Goal: Transaction & Acquisition: Book appointment/travel/reservation

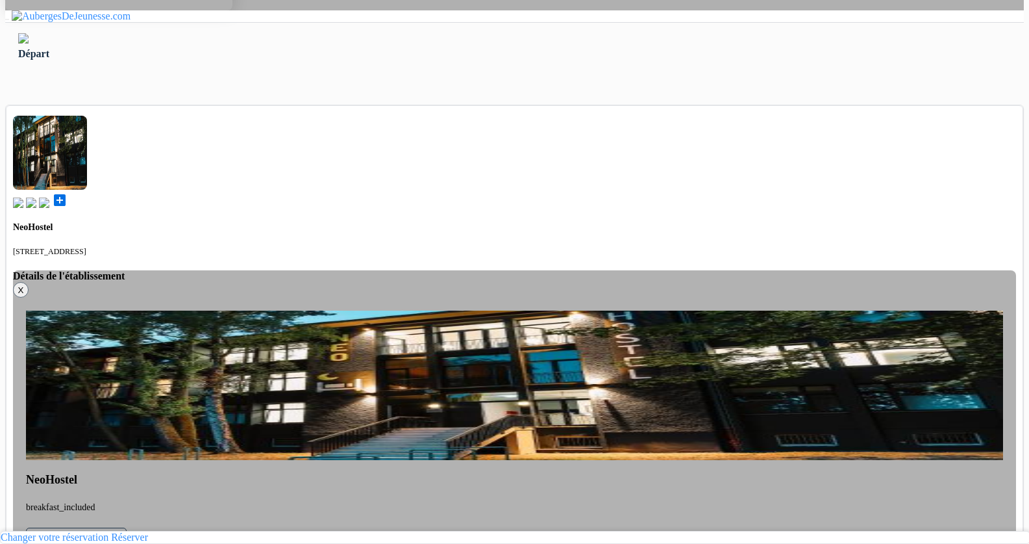
scroll to position [357, 0]
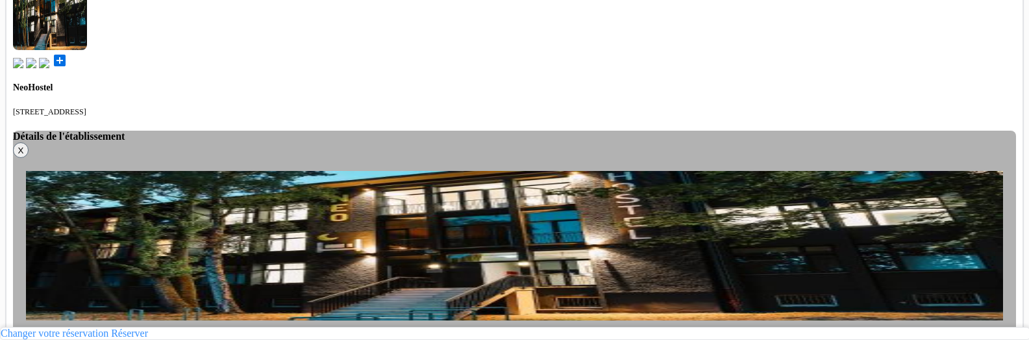
scroll to position [495, 0]
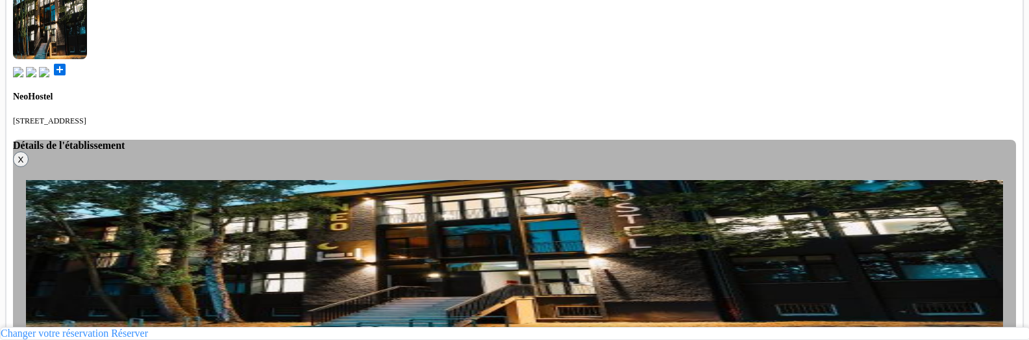
scroll to position [484, 0]
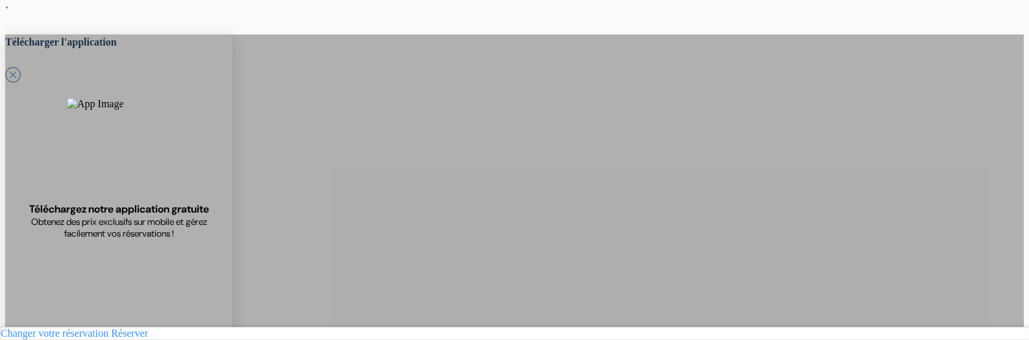
scroll to position [484, 0]
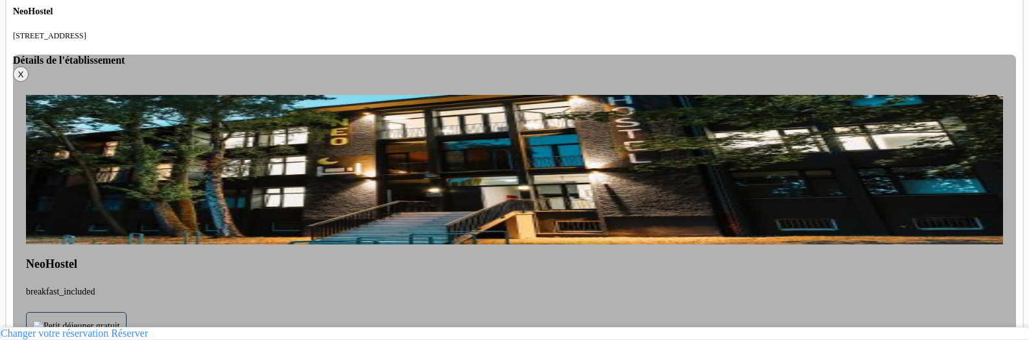
scroll to position [568, 0]
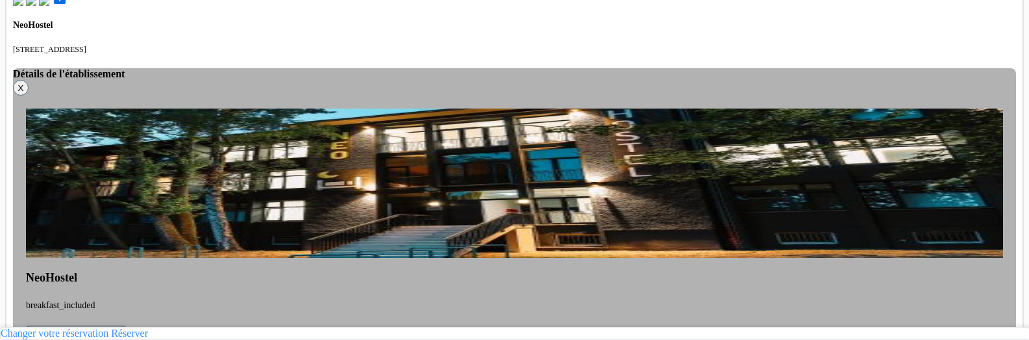
scroll to position [559, 0]
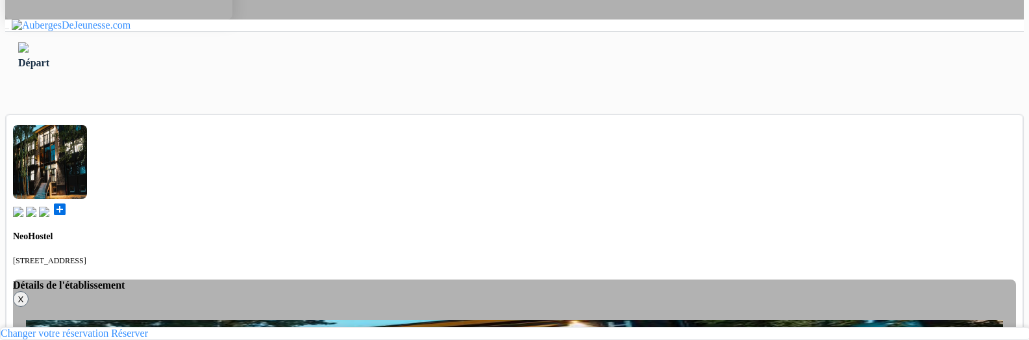
scroll to position [346, 0]
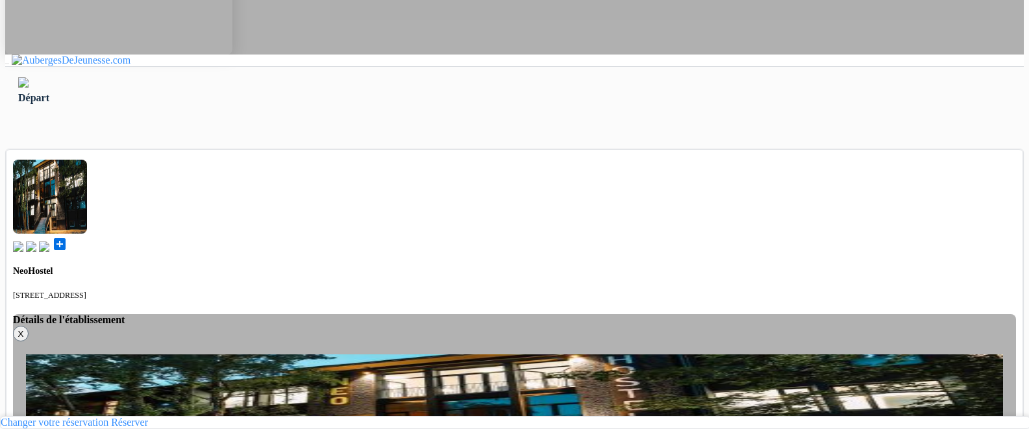
scroll to position [346, 0]
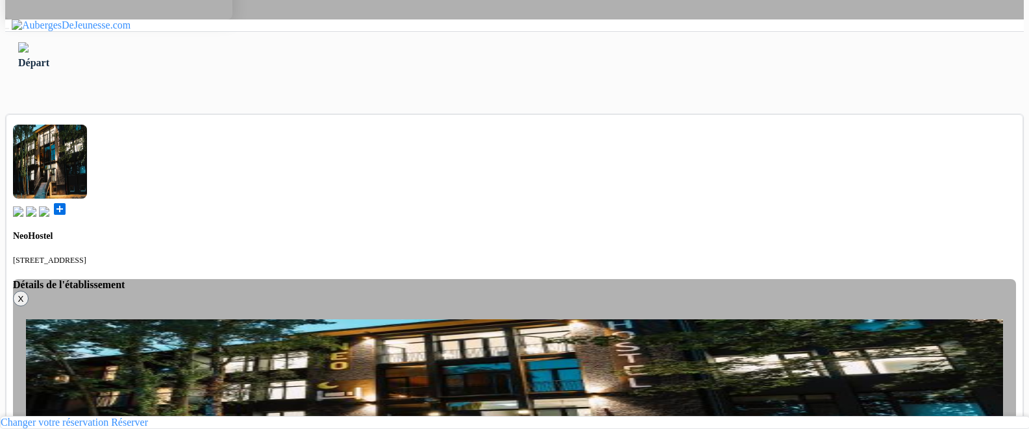
scroll to position [345, 0]
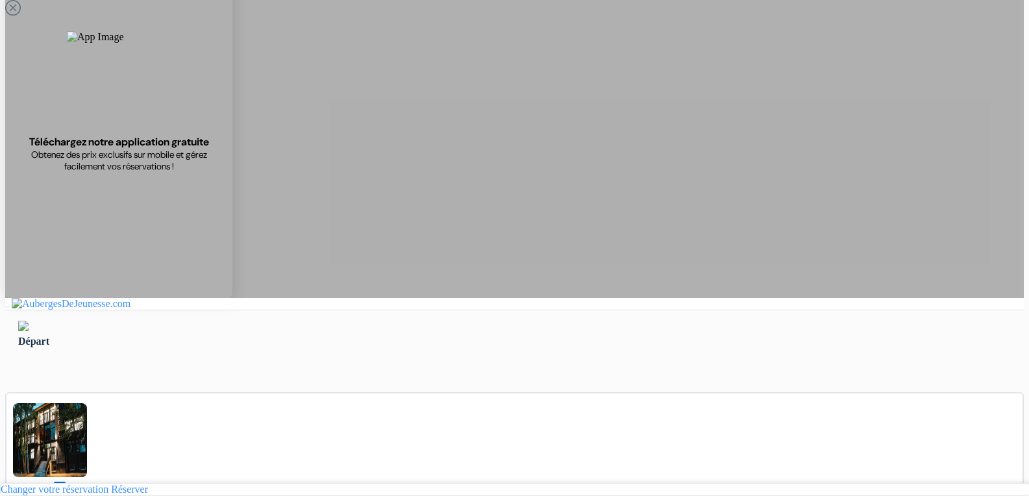
scroll to position [0, 0]
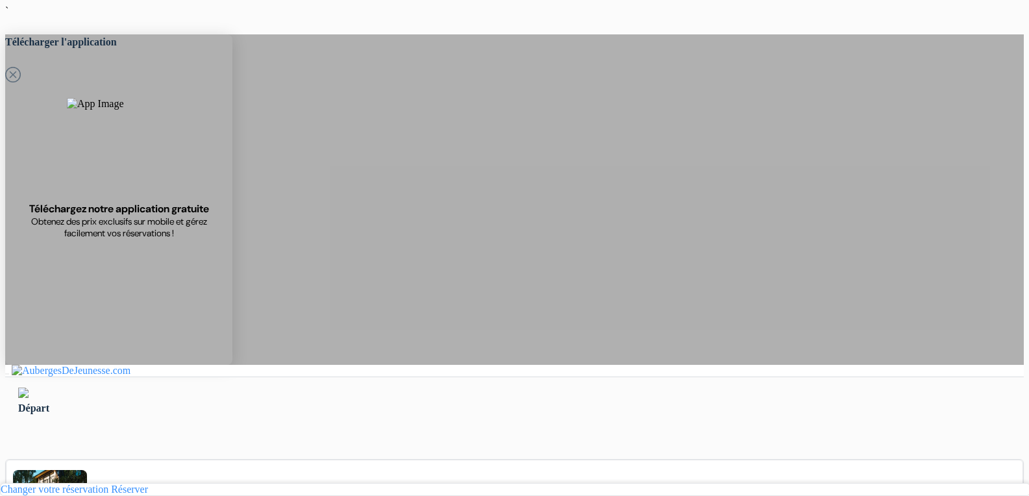
click at [29, 388] on img at bounding box center [23, 393] width 10 height 10
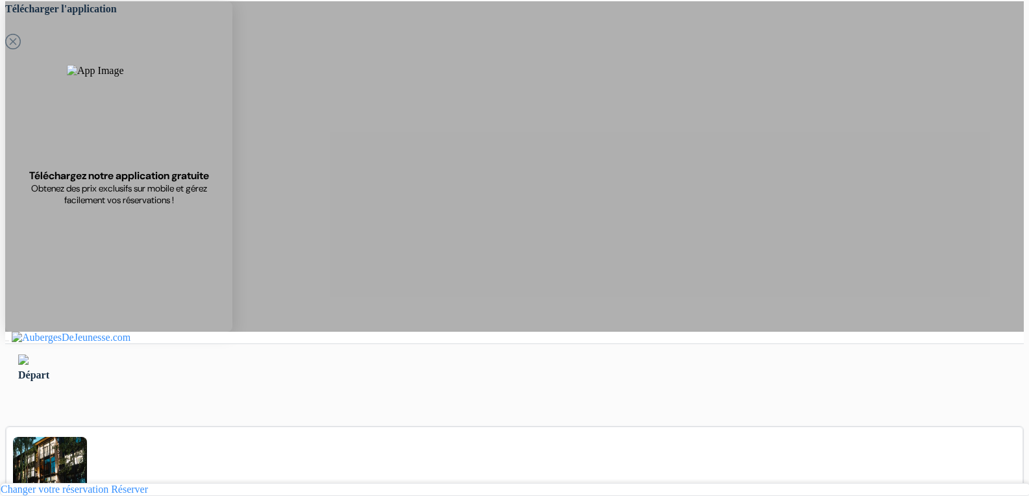
scroll to position [34, 0]
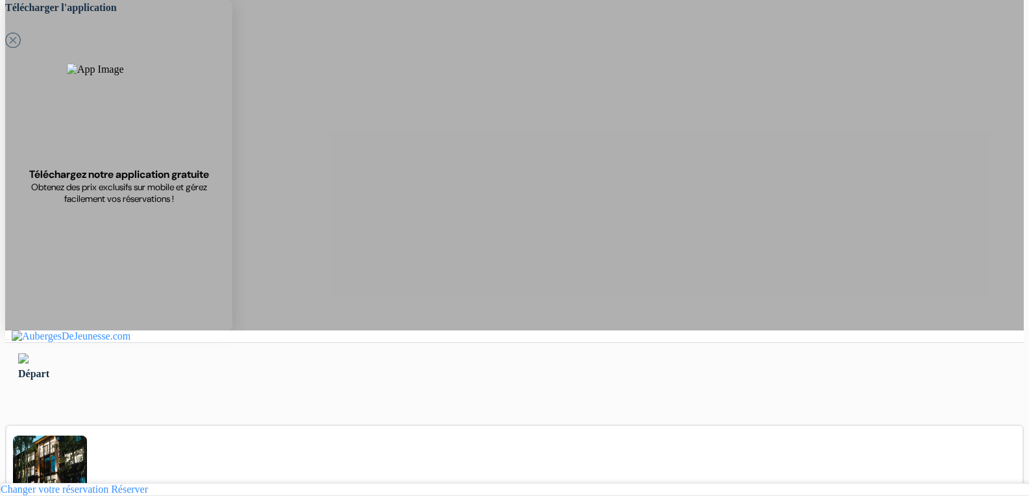
click at [29, 353] on img at bounding box center [23, 358] width 10 height 10
